Goal: Task Accomplishment & Management: Use online tool/utility

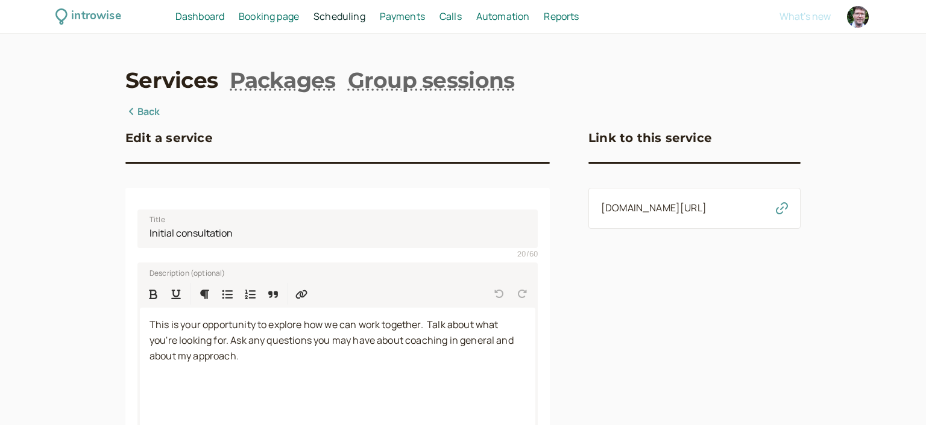
click at [193, 21] on span "Dashboard" at bounding box center [199, 16] width 49 height 13
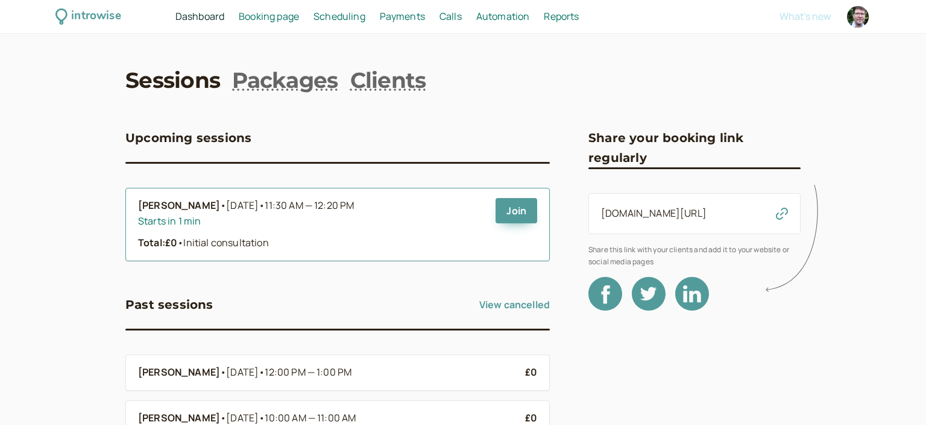
click at [190, 213] on b "James O'Rawe" at bounding box center [179, 206] width 82 height 16
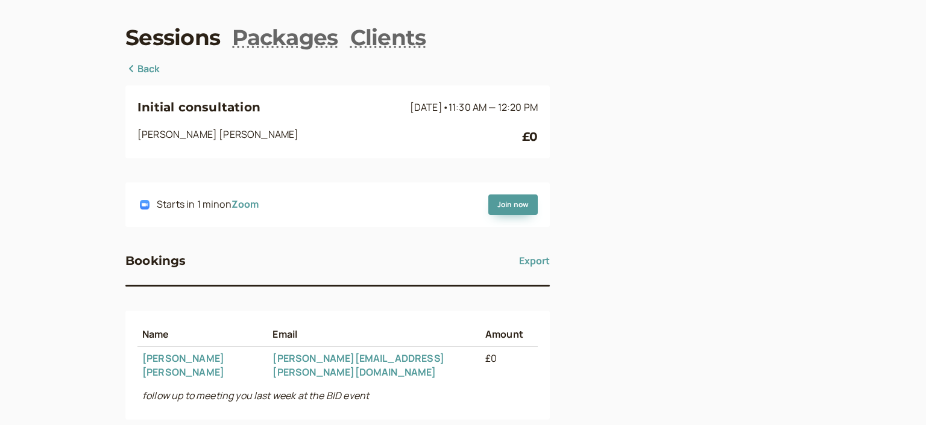
scroll to position [36, 0]
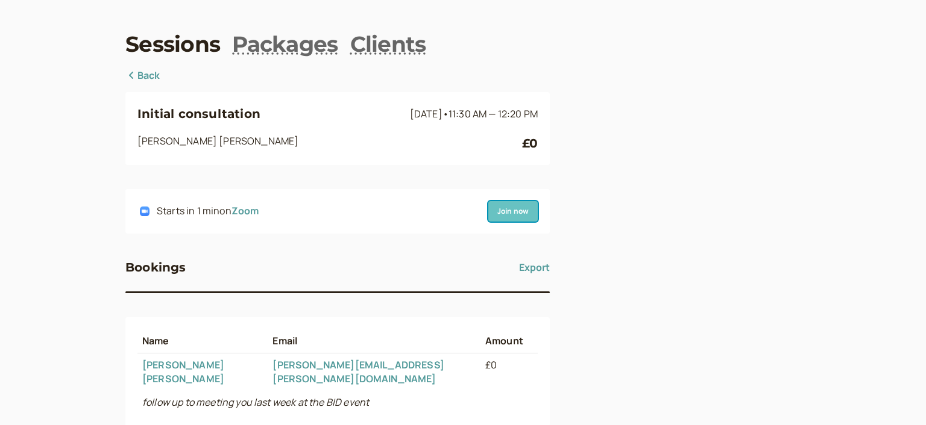
click at [513, 210] on link "Join now" at bounding box center [512, 211] width 49 height 20
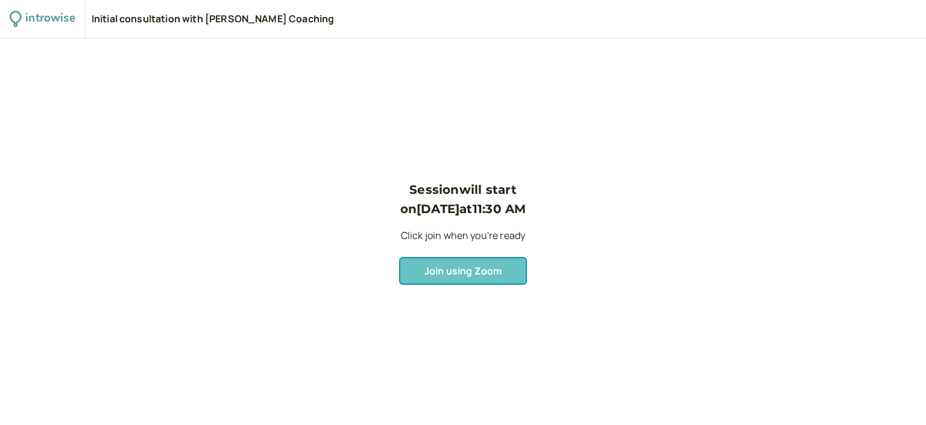
click at [463, 272] on span "Join using Zoom" at bounding box center [462, 271] width 77 height 13
